Goal: Transaction & Acquisition: Purchase product/service

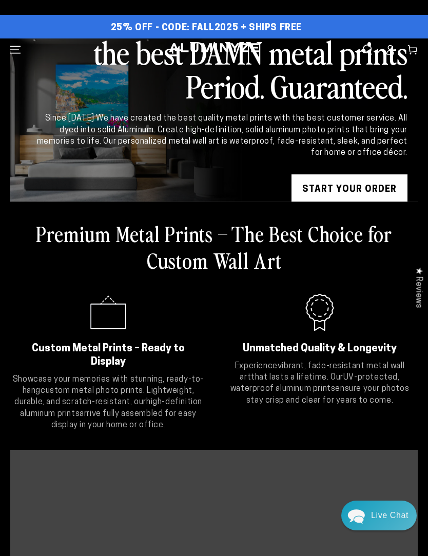
click at [394, 50] on icon at bounding box center [390, 50] width 10 height 10
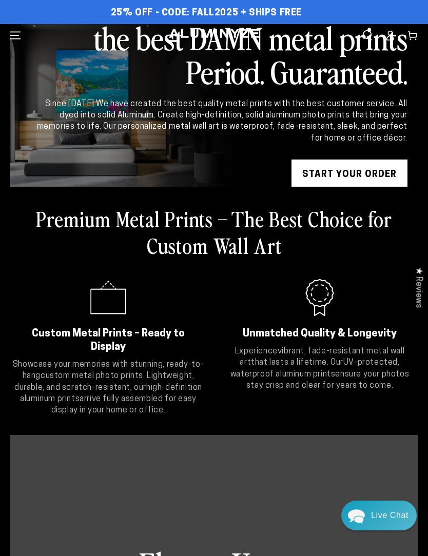
click at [387, 179] on link "START YOUR Order" at bounding box center [350, 175] width 116 height 31
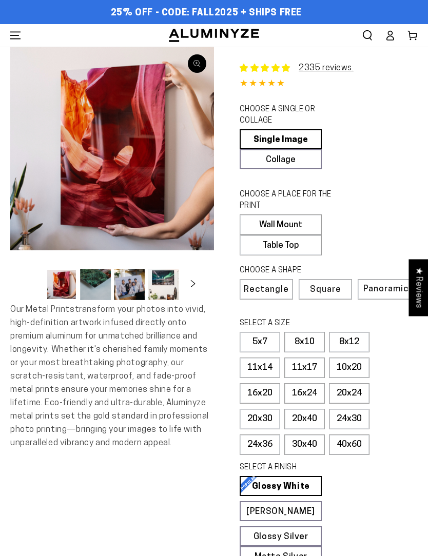
select select "**********"
click at [311, 247] on label "Table Top" at bounding box center [281, 245] width 82 height 21
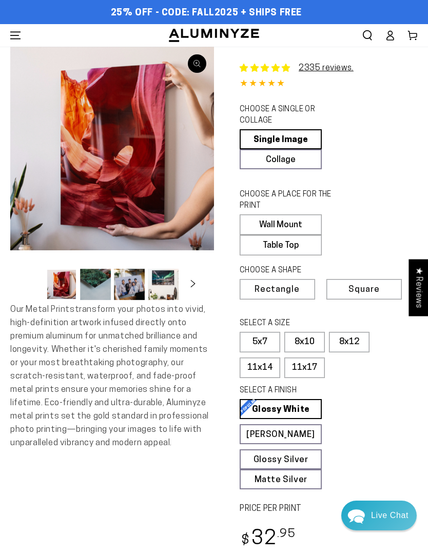
click at [306, 222] on label "Wall Mount" at bounding box center [281, 225] width 82 height 21
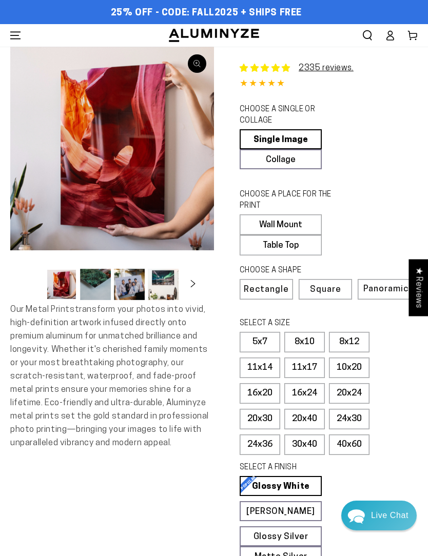
click at [332, 288] on span "Square" at bounding box center [325, 289] width 31 height 9
